Goal: Information Seeking & Learning: Learn about a topic

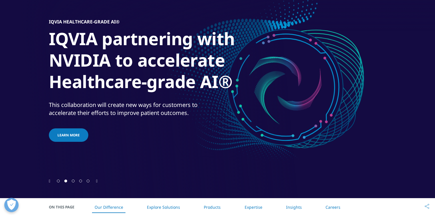
scroll to position [57, 0]
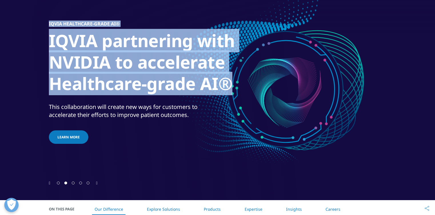
drag, startPoint x: 45, startPoint y: 34, endPoint x: 239, endPoint y: 89, distance: 201.9
click at [239, 89] on section "IQVIA Event: TechIQ 2025​ See the future of AI & technology in life sciences​ T…" at bounding box center [217, 71] width 435 height 257
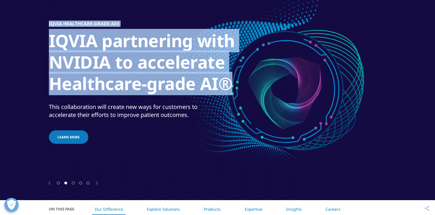
click at [239, 89] on h1 "IQVIA partnering with NVIDIA to accelerate Healthcare-grade AI®" at bounding box center [156, 64] width 214 height 68
click at [229, 83] on h1 "IQVIA partnering with NVIDIA to accelerate Healthcare-grade AI®" at bounding box center [156, 64] width 214 height 68
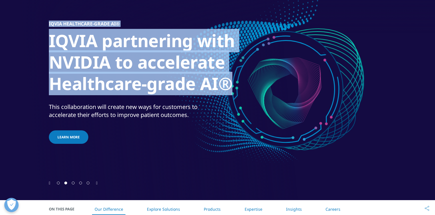
click at [100, 82] on h1 "IQVIA partnering with NVIDIA to accelerate Healthcare-grade AI®" at bounding box center [156, 64] width 214 height 68
click at [129, 86] on h1 "IQVIA partnering with NVIDIA to accelerate Healthcare-grade AI®" at bounding box center [156, 64] width 214 height 68
click at [186, 108] on div "This collaboration will create new ways for customers to accelerate their effor…" at bounding box center [132, 111] width 167 height 16
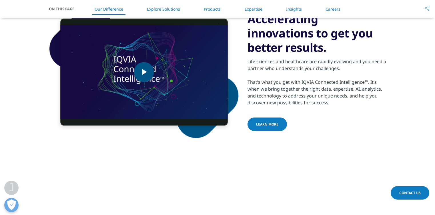
scroll to position [314, 0]
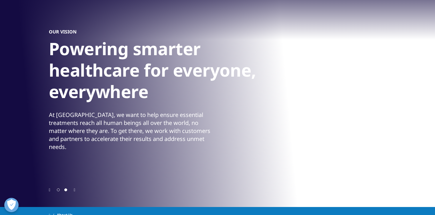
scroll to position [57, 0]
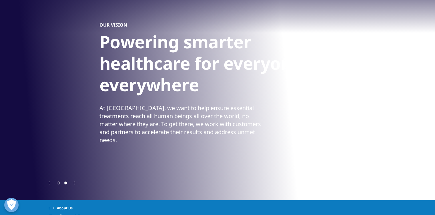
click at [207, 80] on h1 "Powering smarter healthcare for everyone, everywhere" at bounding box center [206, 65] width 214 height 68
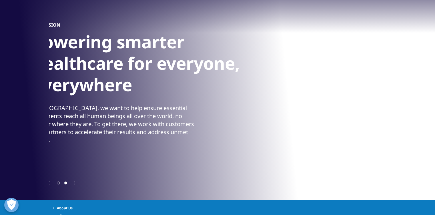
click at [143, 98] on h1 "Powering smarter healthcare for everyone, everywhere" at bounding box center [140, 65] width 214 height 68
